Goal: Find specific page/section: Find specific page/section

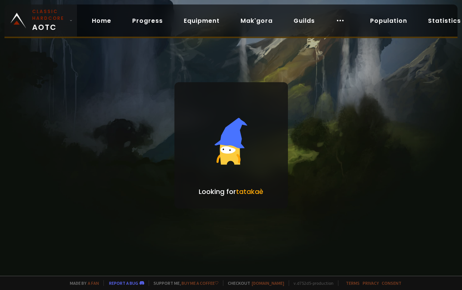
click at [49, 31] on span "Classic Hardcore AOTC" at bounding box center [49, 20] width 34 height 25
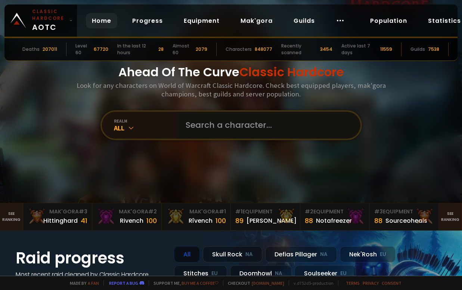
click at [236, 131] on input "text" at bounding box center [266, 125] width 170 height 27
paste input "Ø"
type input "neooØ"
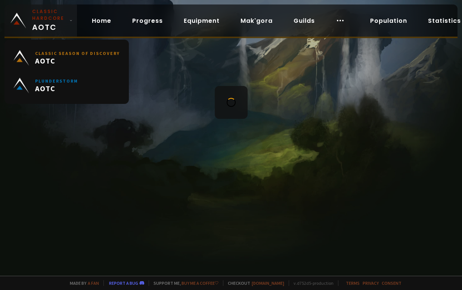
click at [48, 18] on small "Classic Hardcore" at bounding box center [49, 14] width 34 height 13
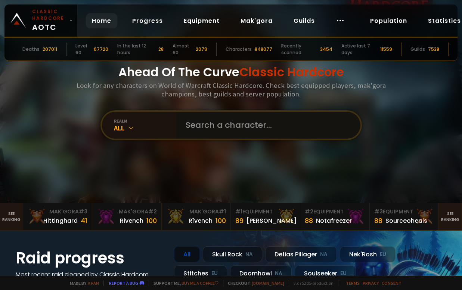
click at [220, 125] on input "text" at bounding box center [266, 125] width 170 height 27
paste input "Ø"
type input "neoØ"
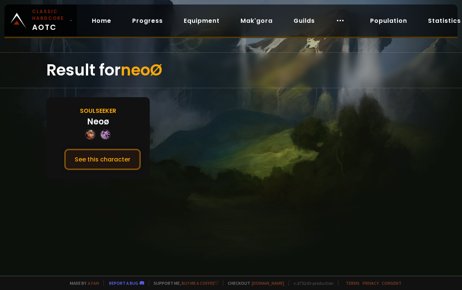
click at [105, 159] on button "See this character" at bounding box center [102, 159] width 77 height 21
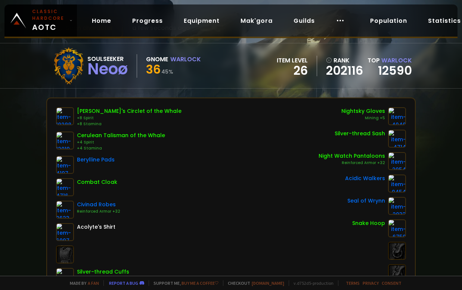
scroll to position [37, 0]
